Goal: Information Seeking & Learning: Find specific page/section

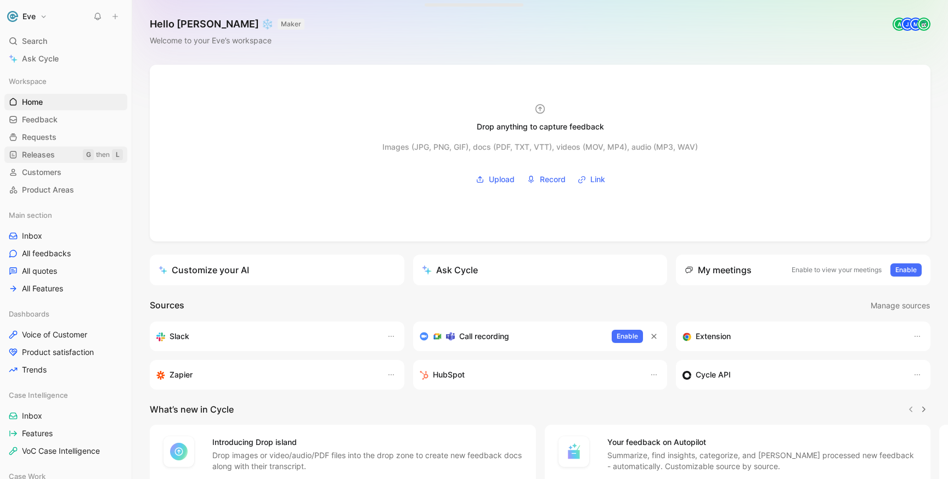
click at [58, 147] on link "Releases G then L" at bounding box center [65, 155] width 123 height 16
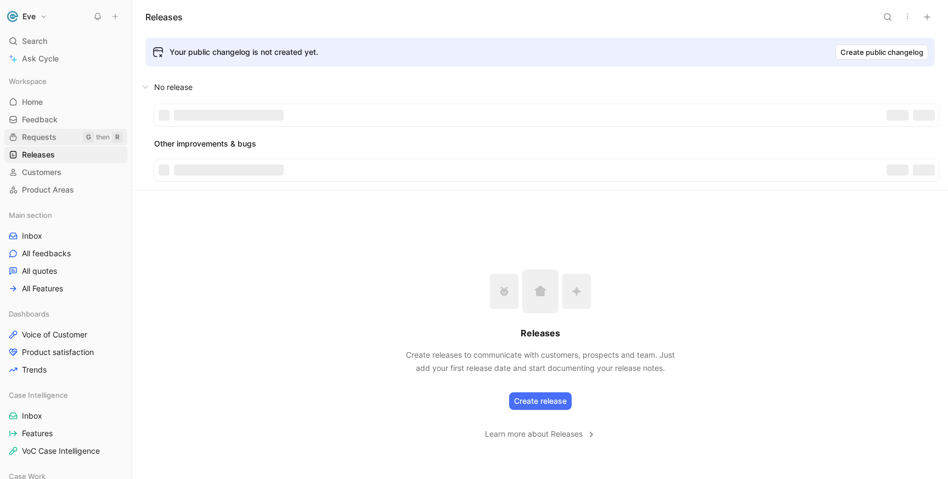
click at [44, 131] on link "Requests G then R" at bounding box center [65, 137] width 123 height 16
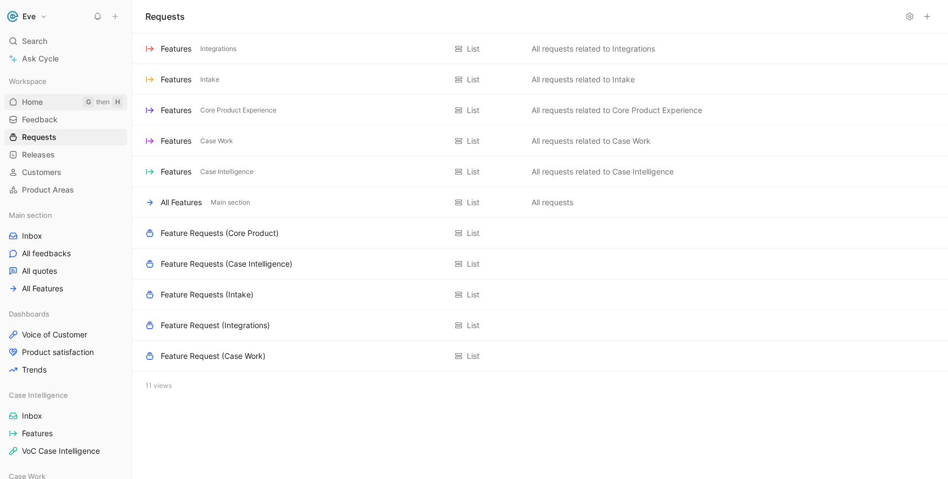
click at [37, 94] on link "Home G then H" at bounding box center [65, 102] width 123 height 16
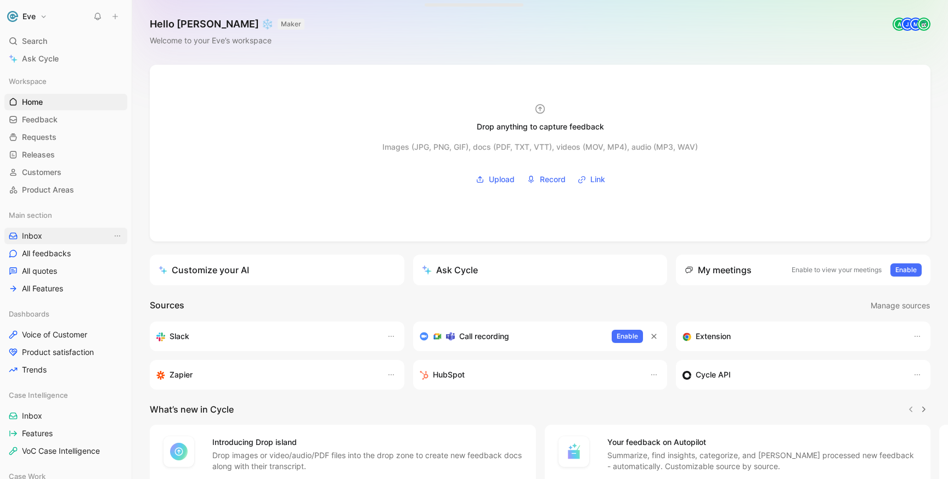
click at [42, 237] on link "Inbox" at bounding box center [65, 236] width 123 height 16
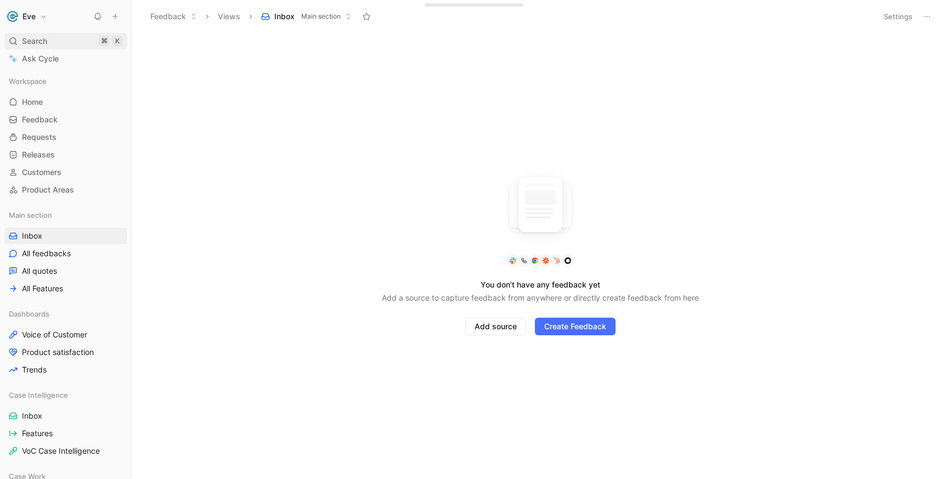
click at [40, 40] on span "Search" at bounding box center [34, 41] width 25 height 13
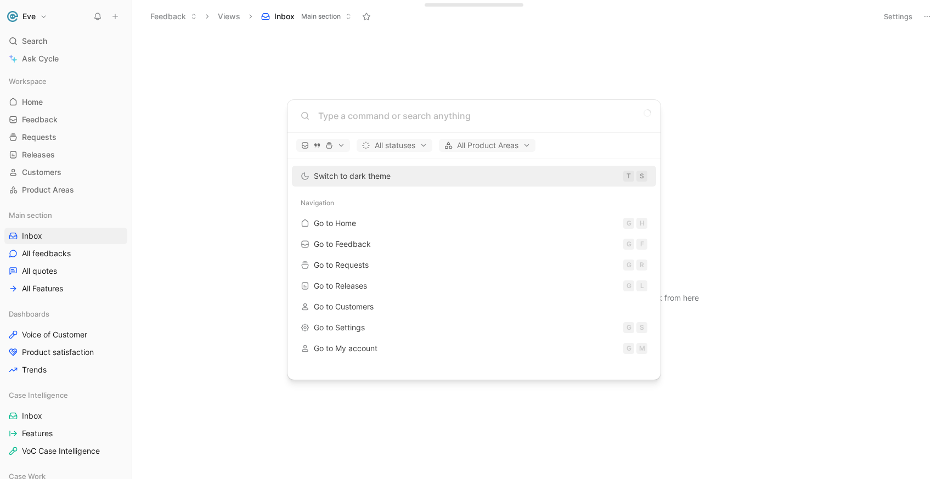
click at [53, 58] on body "Eve Search ⌘ K Ask Cycle Workspace Home G then H Feedback G then F Requests G t…" at bounding box center [474, 239] width 948 height 479
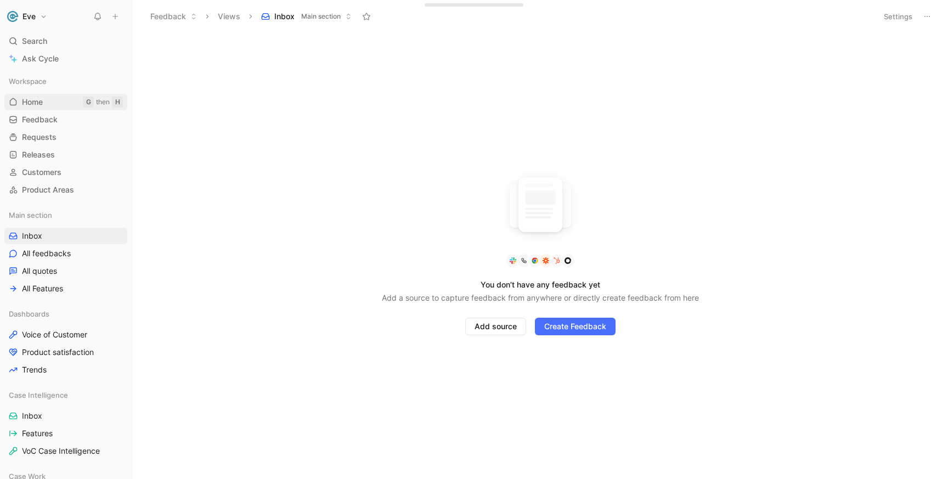
click at [40, 103] on span "Home" at bounding box center [32, 102] width 21 height 11
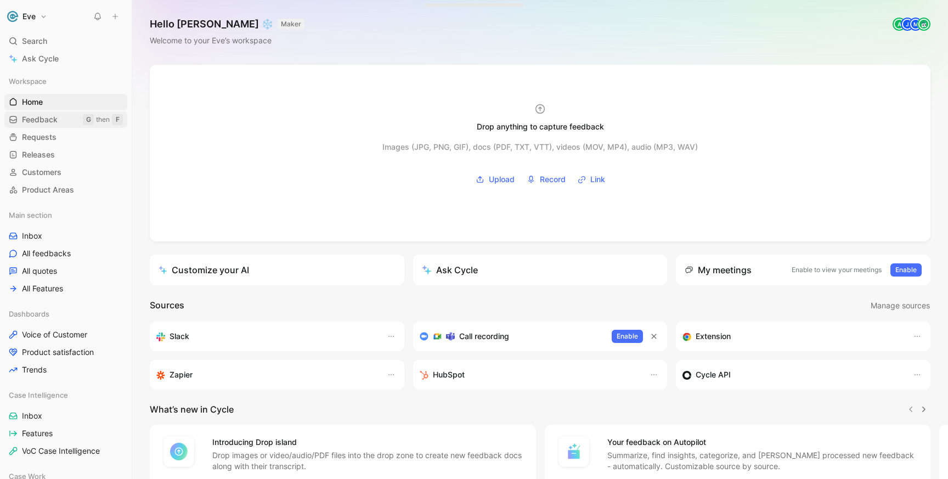
click at [44, 122] on span "Feedback" at bounding box center [40, 119] width 36 height 11
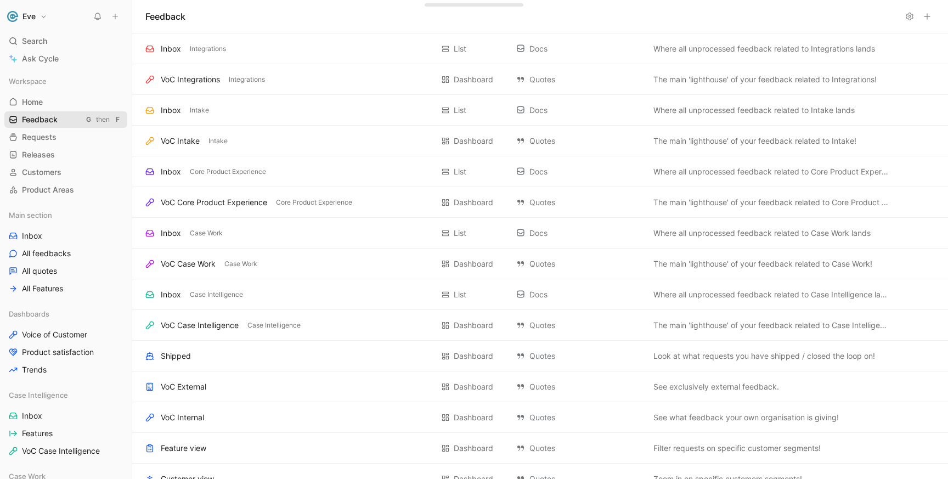
click at [50, 119] on span "Feedback" at bounding box center [40, 119] width 36 height 11
click at [32, 234] on span "Inbox" at bounding box center [32, 236] width 20 height 11
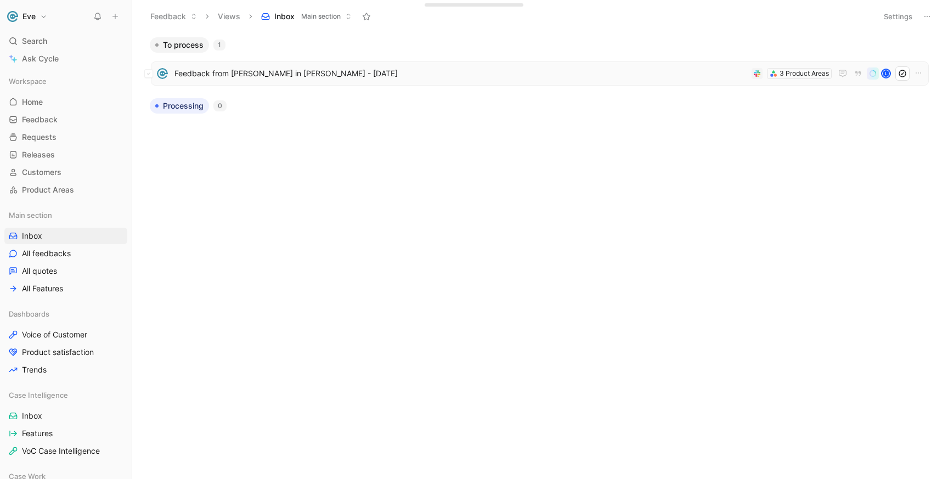
click at [278, 72] on span "Feedback from Lucy Zhao in Slack - 9/2/2025" at bounding box center [461, 73] width 573 height 13
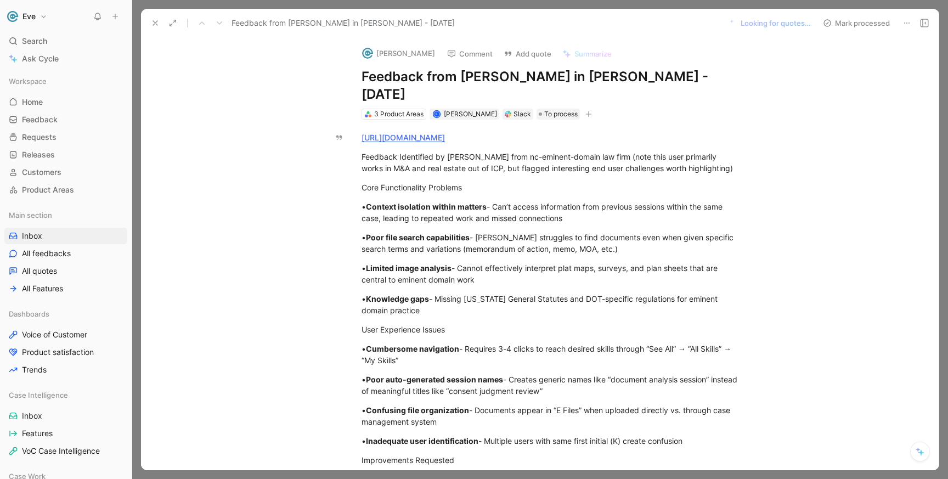
click at [608, 74] on h1 "Feedback from Lucy Zhao in Slack - 9/2/2025" at bounding box center [552, 85] width 380 height 35
click at [608, 75] on h1 "Feedback from Lucy Zhao in Slack - 9/2/2025" at bounding box center [552, 85] width 380 height 35
click at [548, 77] on h1 "Feedback from Lucy Zhao in Slack - 9/2/2025" at bounding box center [552, 85] width 380 height 35
click at [506, 78] on h1 "Feedback from Lucy Zhao in Slack - 9/2/2025" at bounding box center [552, 85] width 380 height 35
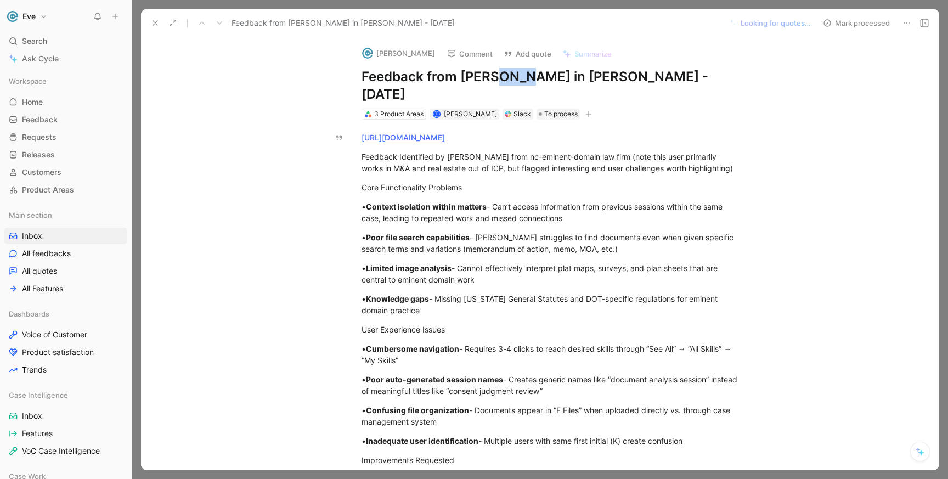
click at [506, 78] on h1 "Feedback from Lucy Zhao in Slack - 9/2/2025" at bounding box center [552, 85] width 380 height 35
drag, startPoint x: 577, startPoint y: 77, endPoint x: 355, endPoint y: 77, distance: 222.3
click at [355, 77] on div "Lucy Zhao Comment Add quote Summarize Feedback from Lucy Zhao in Slack - 9/2/20…" at bounding box center [552, 78] width 422 height 83
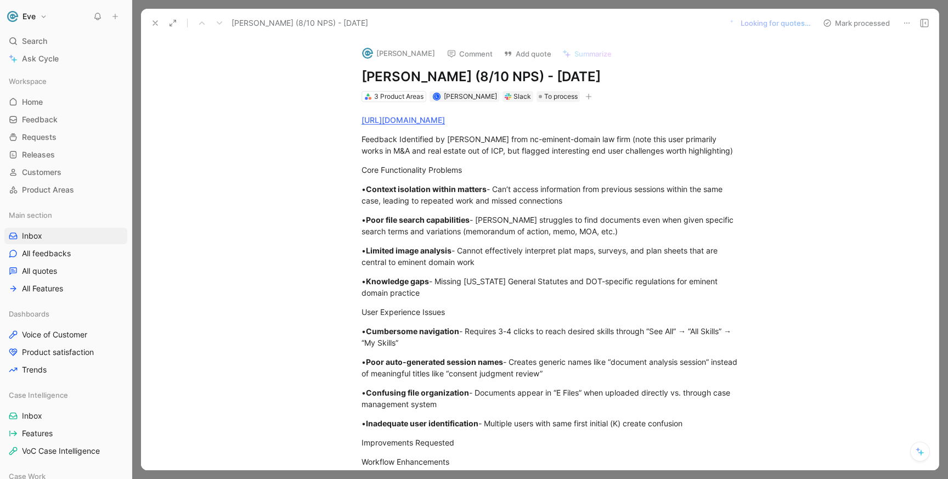
click at [437, 72] on h1 "Ann Harper (8/10 NPS) - 9/2/2025" at bounding box center [552, 77] width 380 height 18
click at [736, 71] on h1 "Ann Harper Feedback Call (8/10 NPS) - 9/2/2025" at bounding box center [552, 77] width 380 height 18
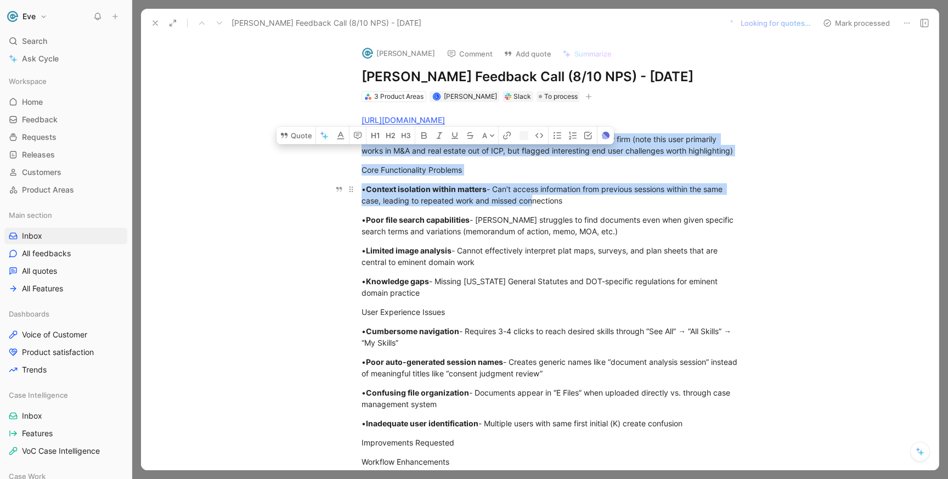
drag, startPoint x: 363, startPoint y: 142, endPoint x: 528, endPoint y: 200, distance: 175.3
click at [528, 200] on div "• Context isolation within matters - Can’t access information from previous ses…" at bounding box center [552, 194] width 380 height 23
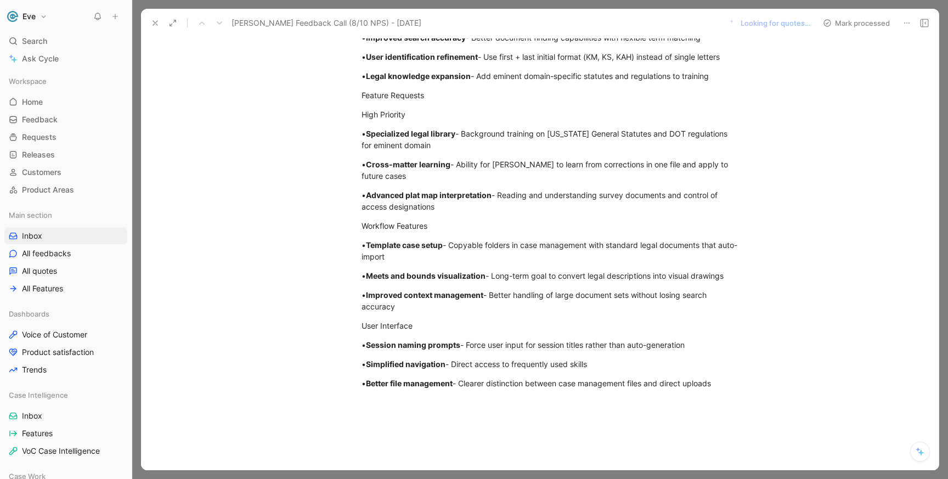
scroll to position [597, 0]
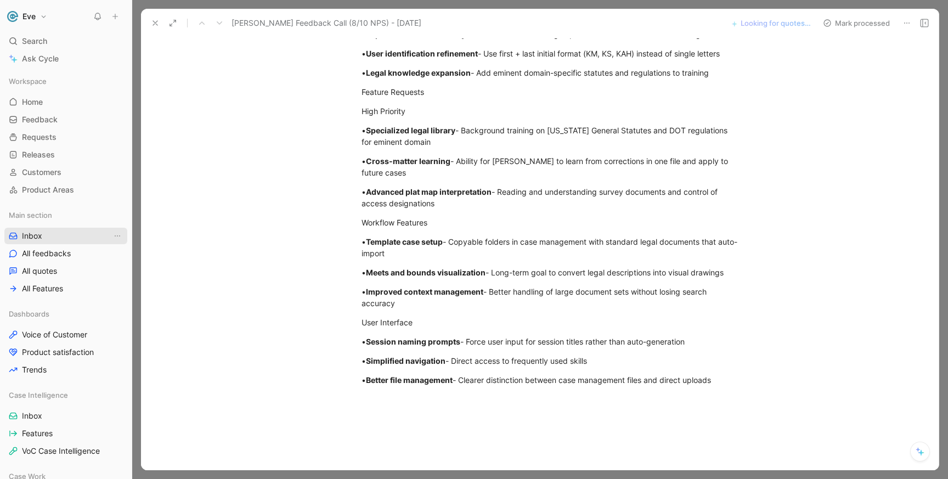
click at [46, 238] on link "Inbox" at bounding box center [65, 236] width 123 height 16
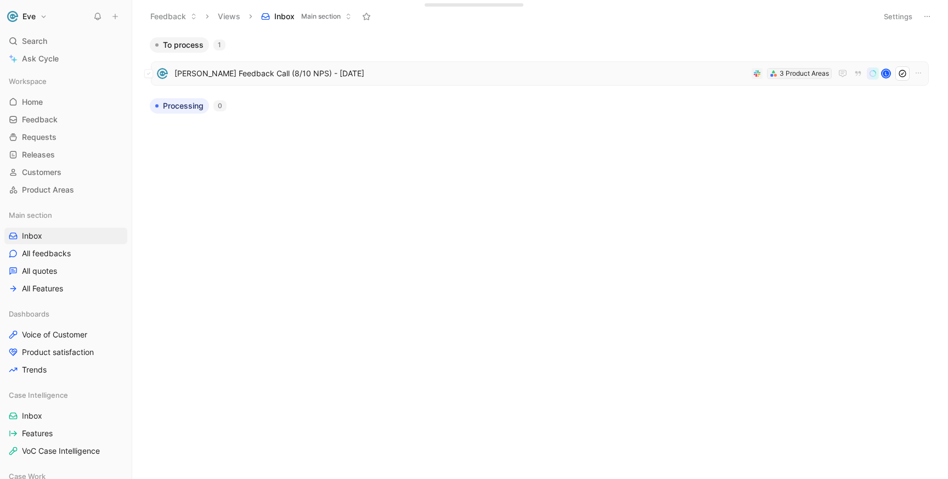
click at [797, 74] on div "3 Product Areas" at bounding box center [804, 73] width 49 height 11
click at [610, 70] on span "Ann Harper Feedback Call (8/10 NPS) - 9/2/2025" at bounding box center [461, 73] width 573 height 13
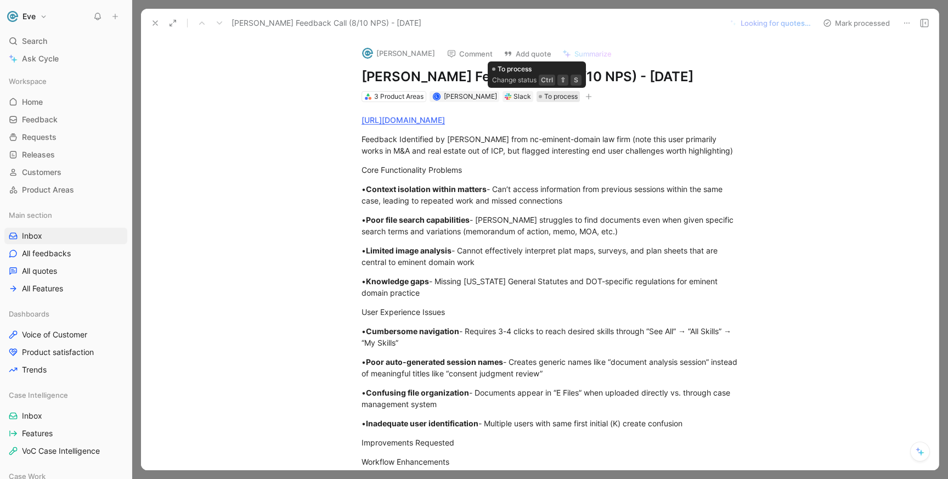
click at [549, 98] on span "To process" at bounding box center [561, 96] width 33 height 11
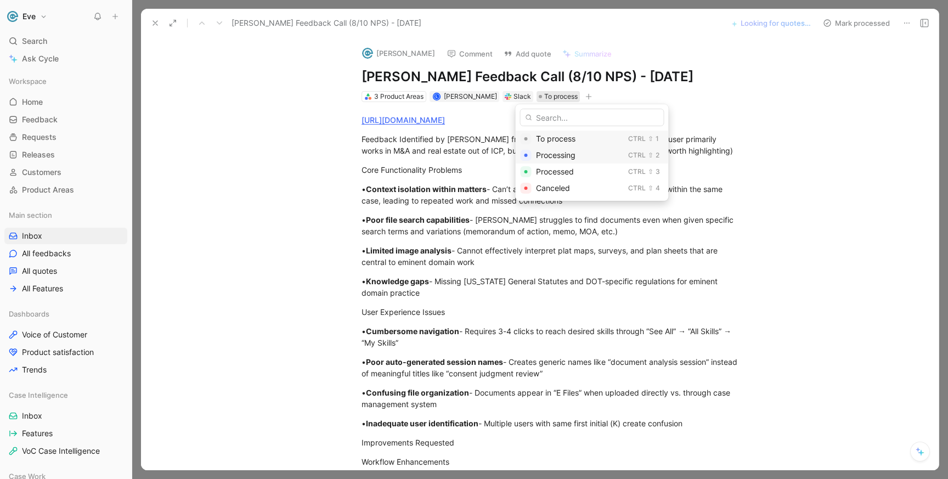
click at [588, 157] on div "Processing" at bounding box center [580, 155] width 88 height 13
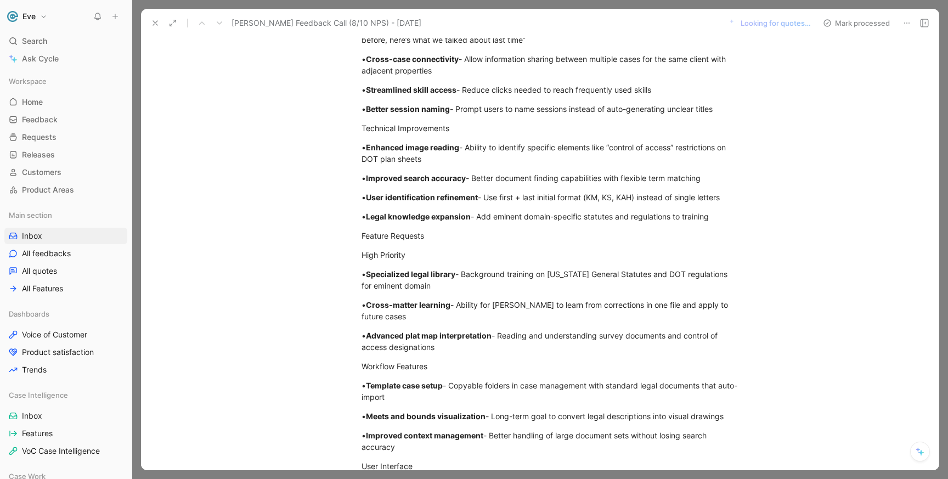
scroll to position [514, 0]
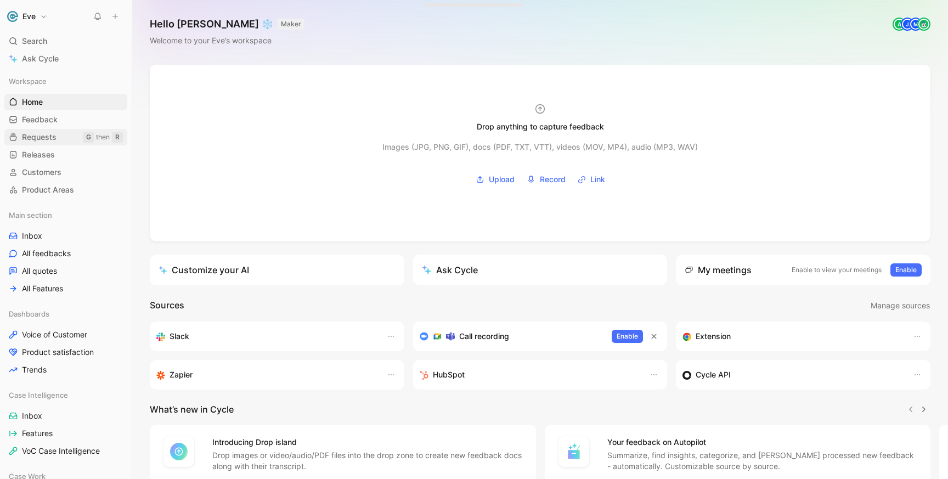
click at [32, 130] on link "Requests G then R" at bounding box center [65, 137] width 123 height 16
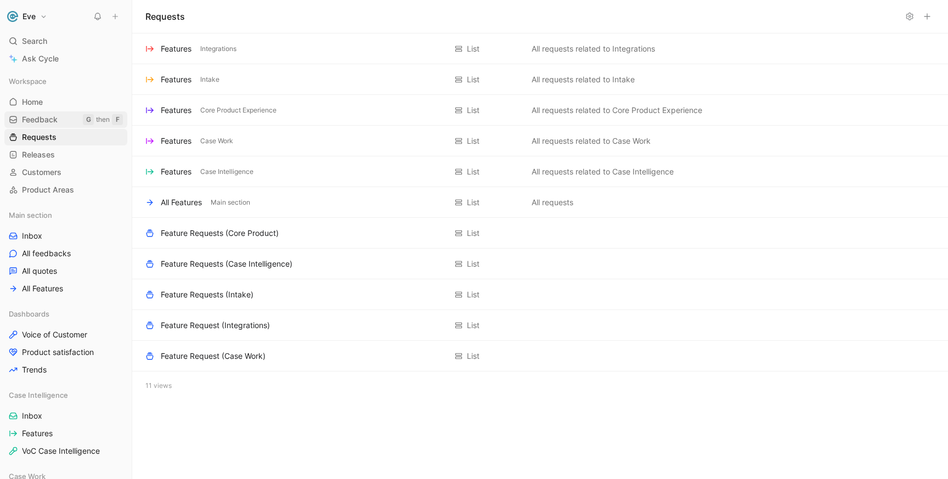
click at [51, 121] on span "Feedback" at bounding box center [40, 119] width 36 height 11
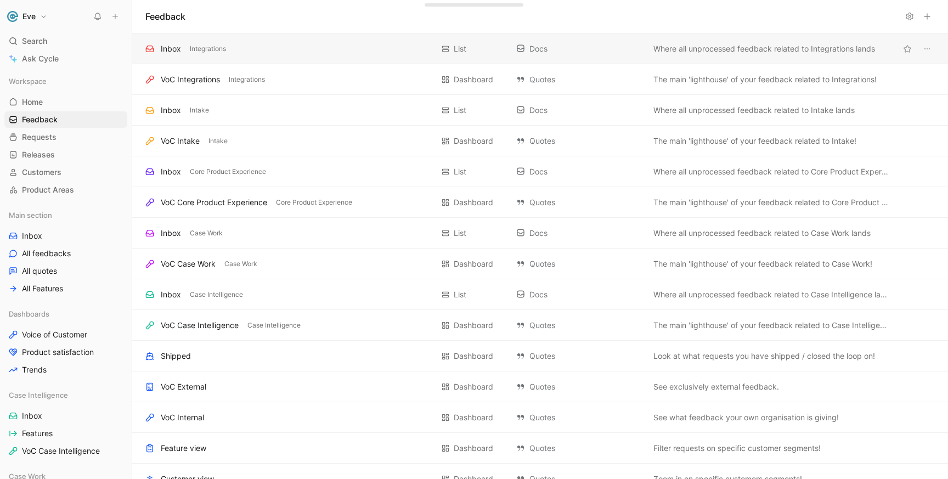
click at [265, 44] on div "Inbox Integrations" at bounding box center [289, 48] width 288 height 13
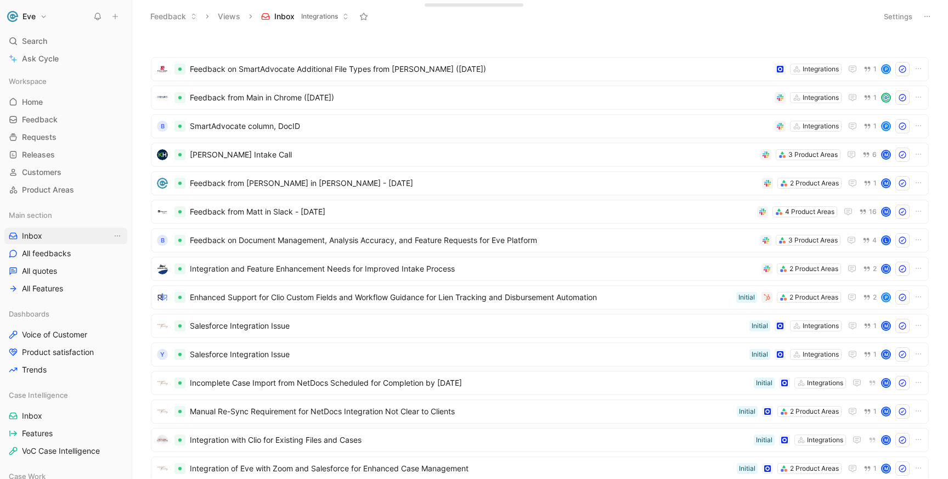
click at [42, 235] on link "Inbox" at bounding box center [65, 236] width 123 height 16
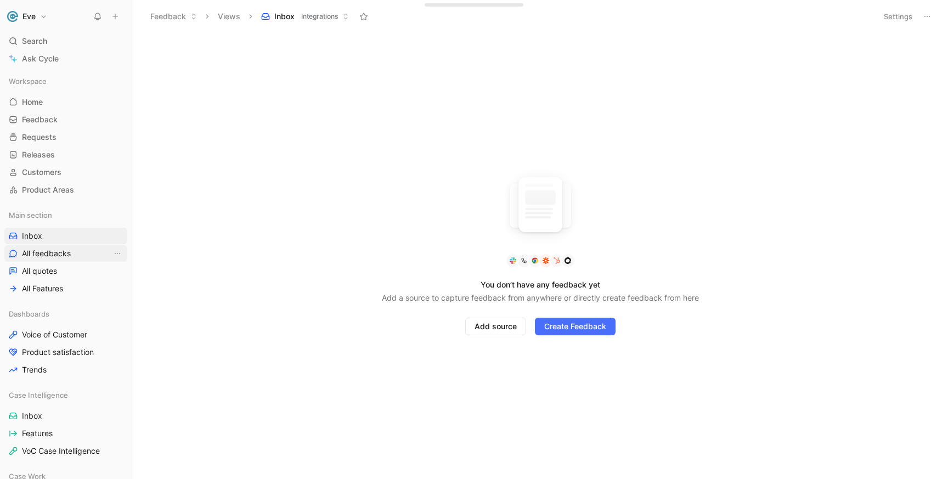
click at [55, 257] on span "All feedbacks" at bounding box center [46, 253] width 49 height 11
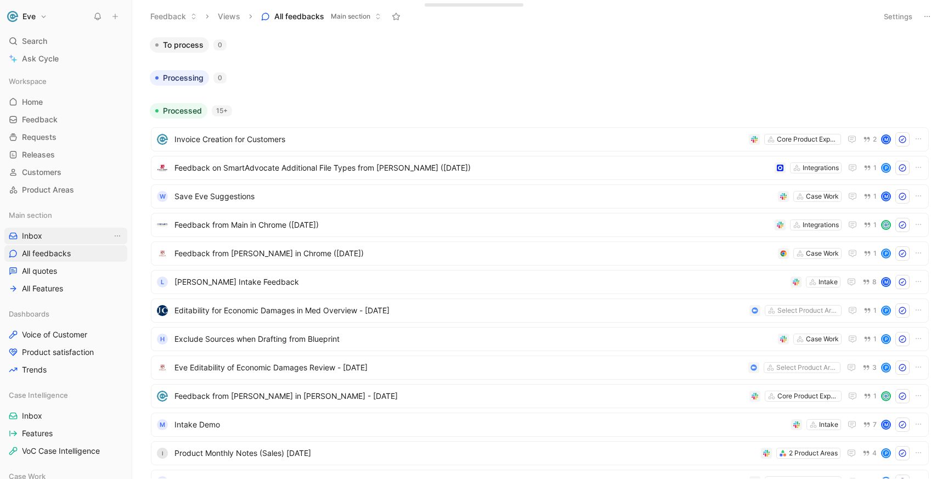
click at [57, 238] on link "Inbox" at bounding box center [65, 236] width 123 height 16
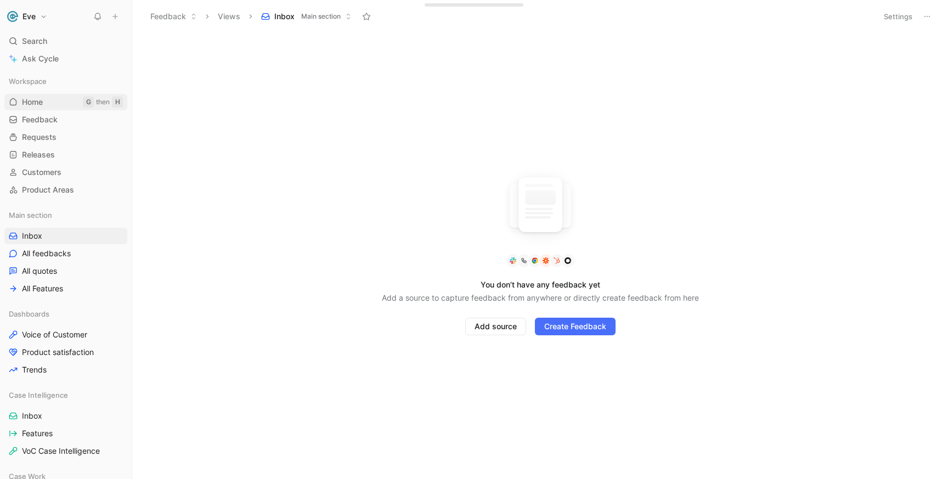
click at [49, 106] on link "Home G then H" at bounding box center [65, 102] width 123 height 16
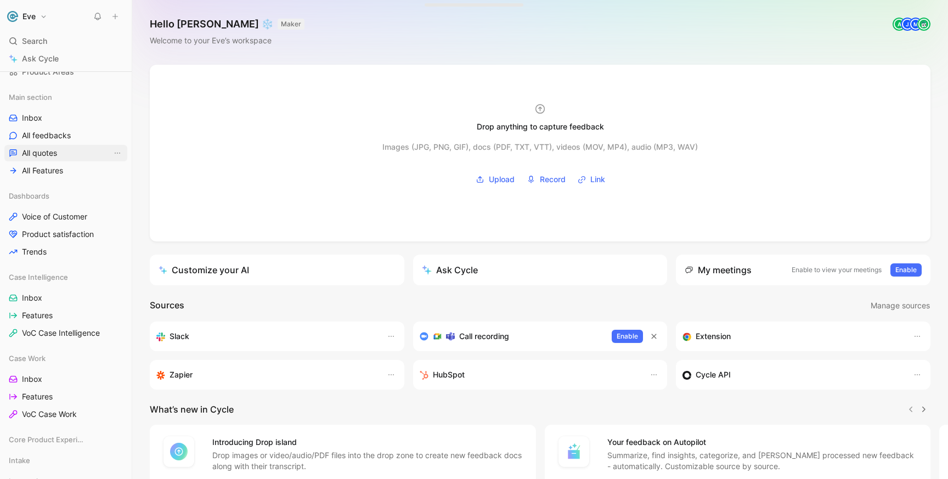
scroll to position [188, 0]
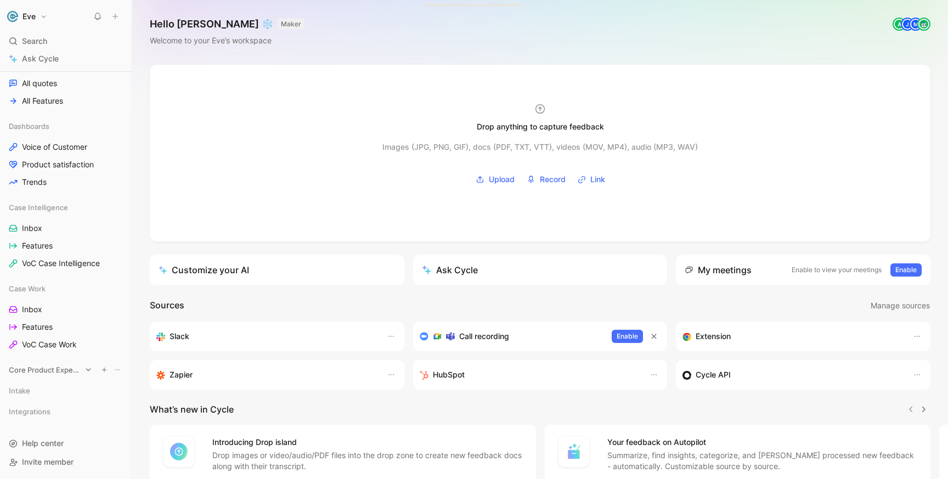
click at [59, 371] on span "Core Product Experience" at bounding box center [45, 369] width 72 height 11
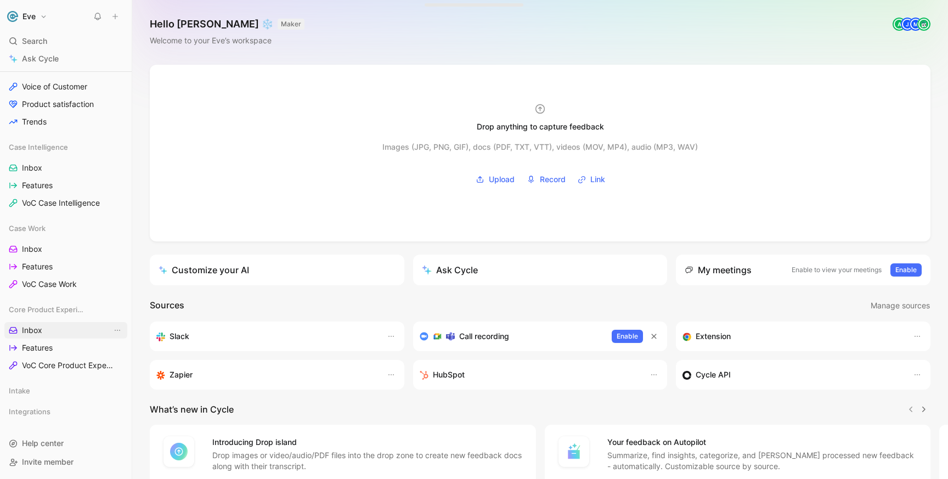
click at [37, 332] on span "Inbox" at bounding box center [32, 330] width 20 height 11
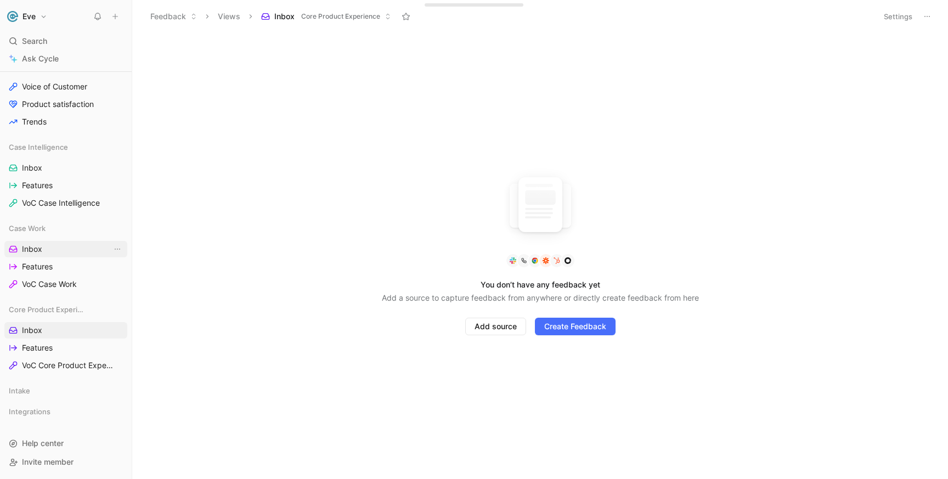
click at [38, 246] on span "Inbox" at bounding box center [32, 249] width 20 height 11
click at [50, 171] on link "Inbox" at bounding box center [65, 168] width 123 height 16
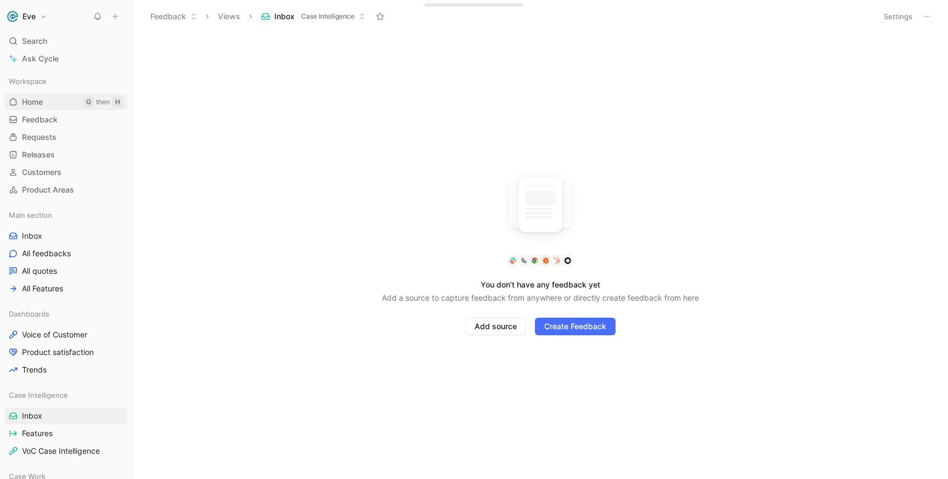
click at [55, 106] on link "Home G then H" at bounding box center [65, 102] width 123 height 16
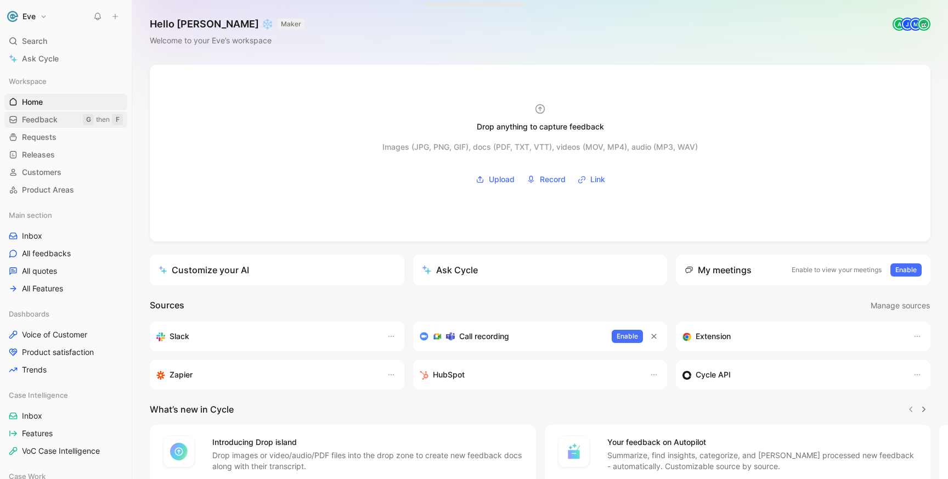
click at [50, 124] on span "Feedback" at bounding box center [40, 119] width 36 height 11
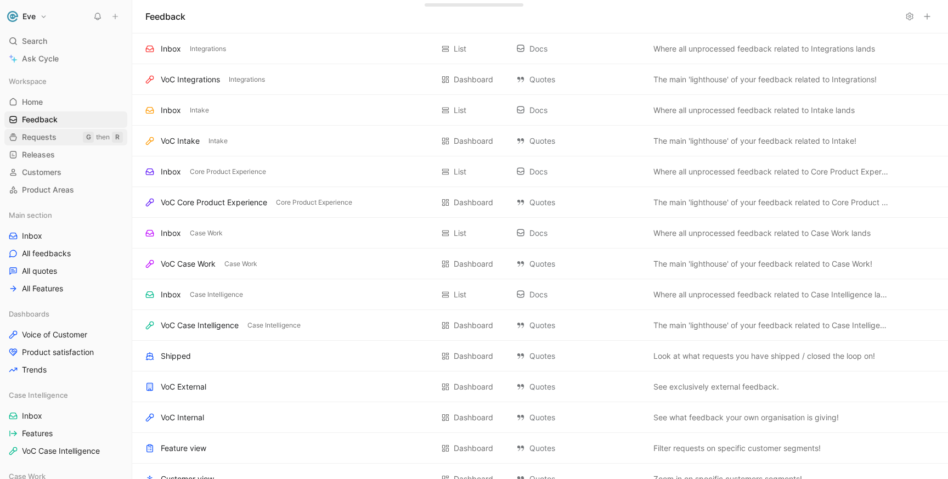
click at [52, 138] on span "Requests" at bounding box center [39, 137] width 35 height 11
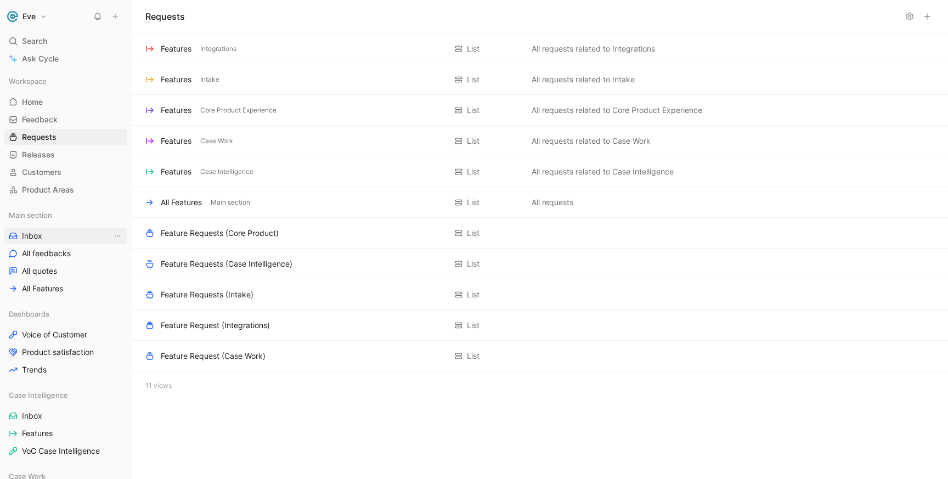
click at [46, 240] on link "Inbox" at bounding box center [65, 236] width 123 height 16
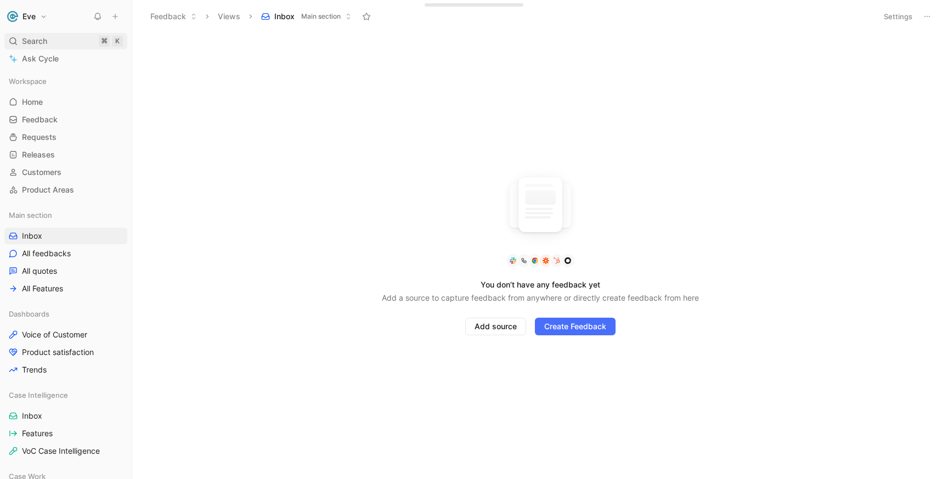
click at [45, 41] on span "Search" at bounding box center [34, 41] width 25 height 13
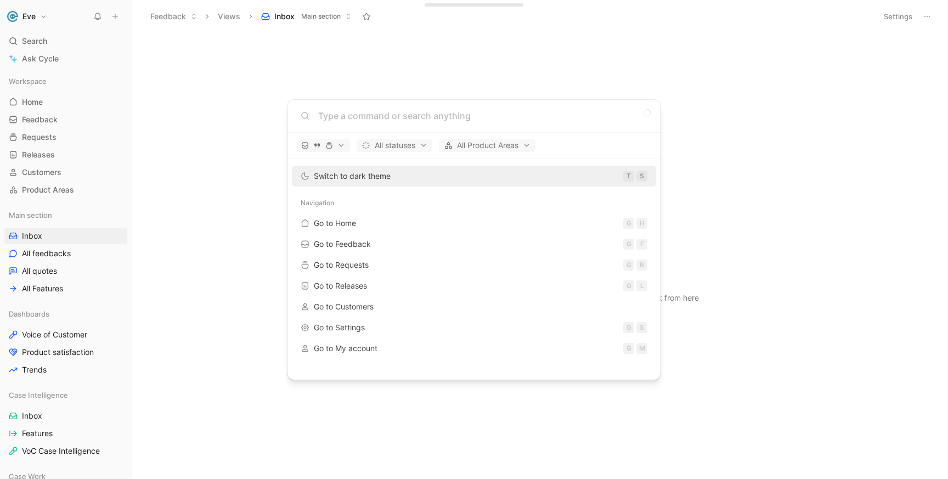
click at [49, 93] on body "Eve Search ⌘ K Ask Cycle Workspace Home G then H Feedback G then F Requests G t…" at bounding box center [474, 239] width 948 height 479
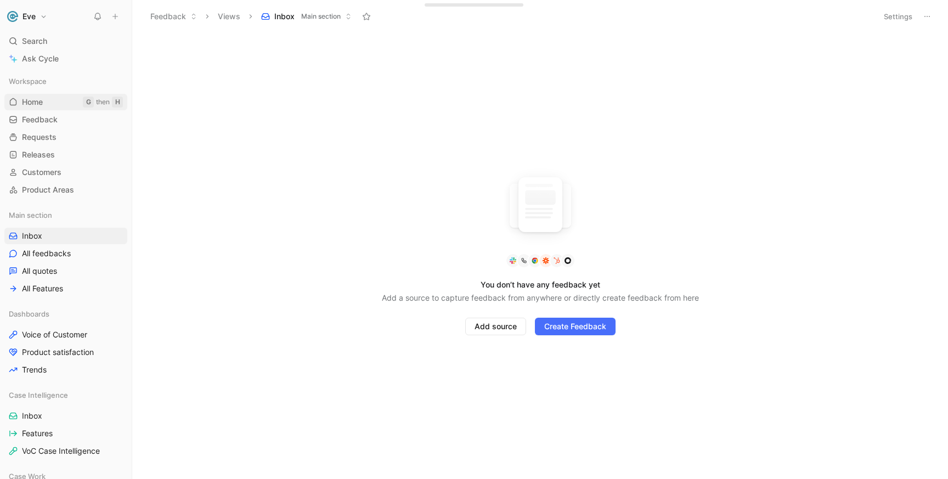
click at [45, 99] on link "Home G then H" at bounding box center [65, 102] width 123 height 16
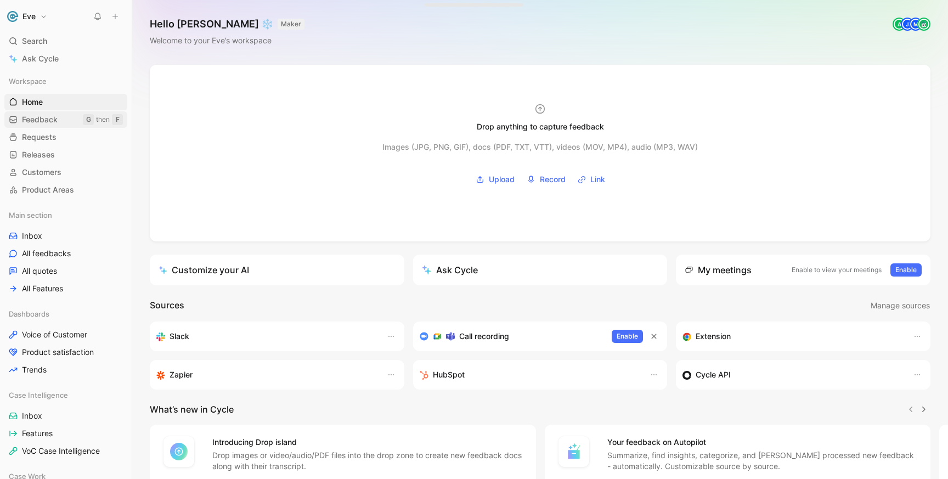
click at [43, 125] on span "Feedback" at bounding box center [40, 119] width 36 height 11
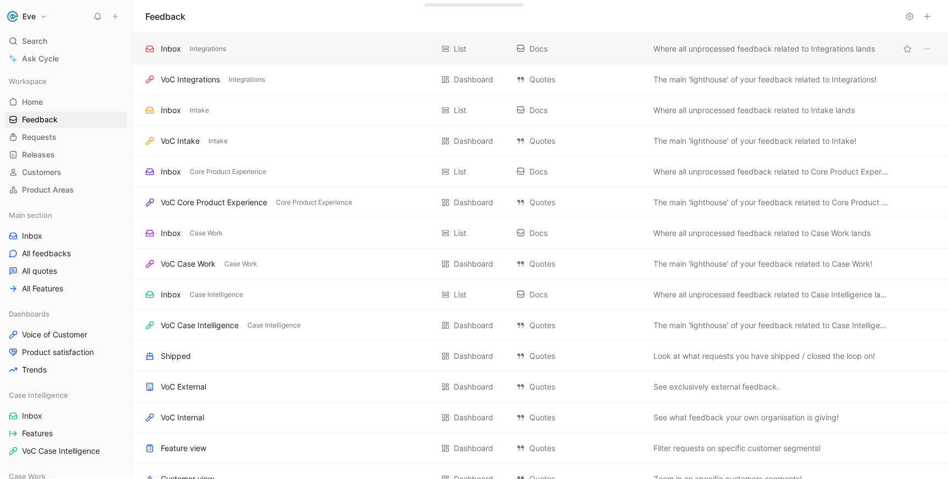
click at [255, 52] on div "Inbox Integrations" at bounding box center [289, 48] width 288 height 13
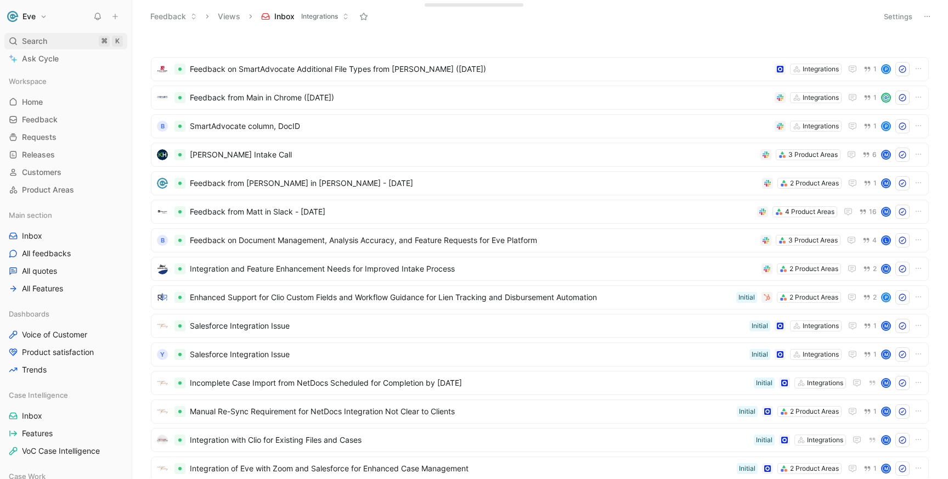
click at [43, 40] on span "Search" at bounding box center [34, 41] width 25 height 13
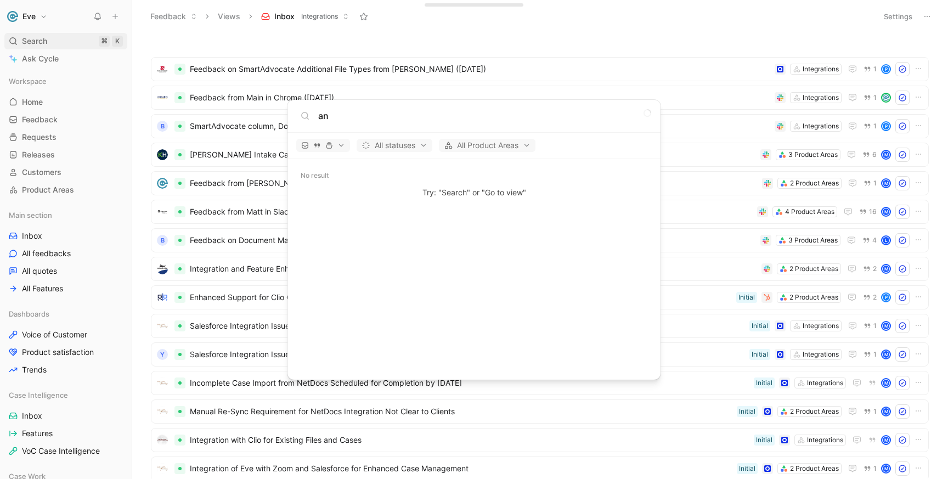
type input "[PERSON_NAME]"
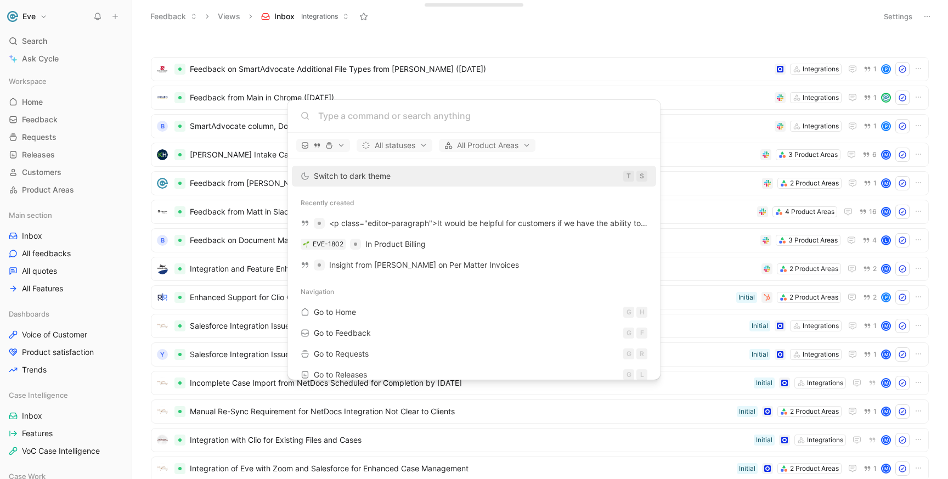
click at [723, 31] on body "Eve Search ⌘ K Ask Cycle Workspace Home G then H Feedback G then F Requests G t…" at bounding box center [474, 239] width 948 height 479
